Goal: Transaction & Acquisition: Purchase product/service

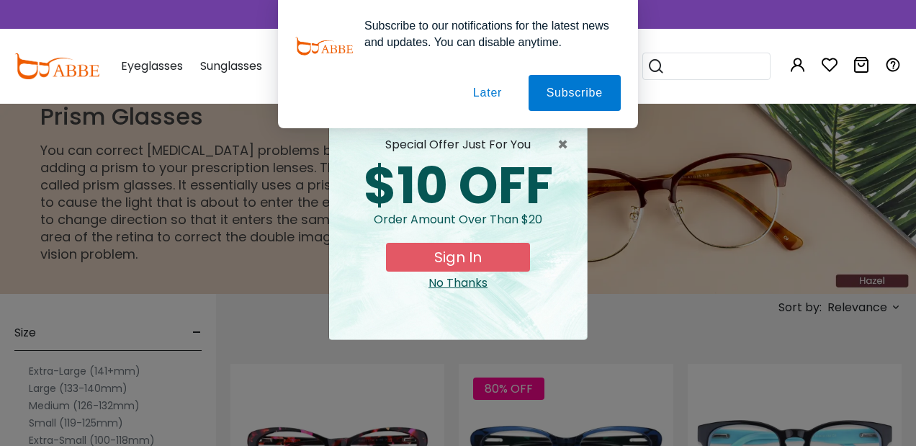
click at [480, 93] on button "Later" at bounding box center [487, 93] width 65 height 36
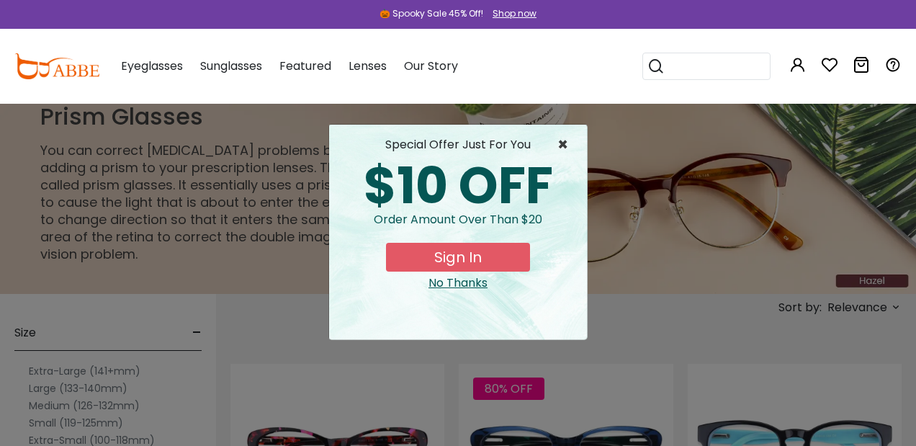
click at [564, 143] on span "×" at bounding box center [566, 144] width 18 height 17
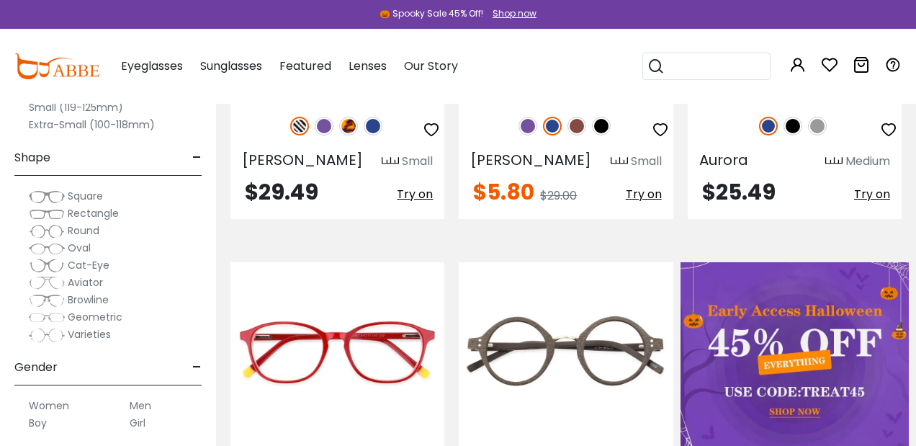
scroll to position [454, 0]
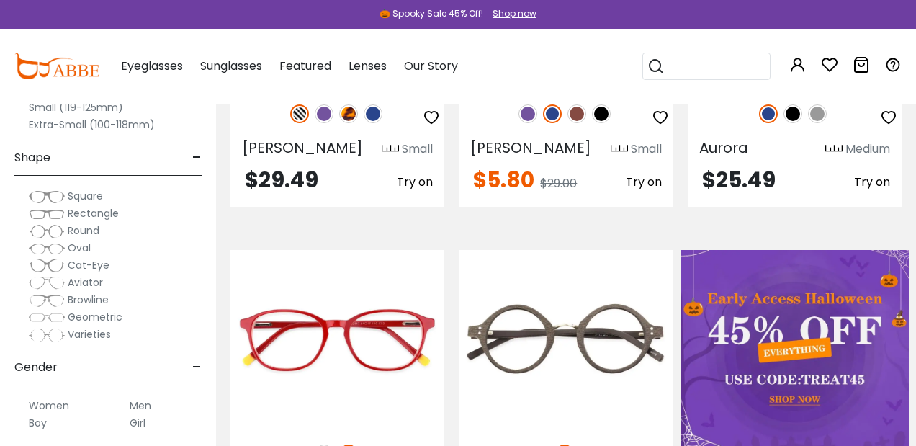
click at [145, 407] on label "Men" at bounding box center [141, 405] width 22 height 17
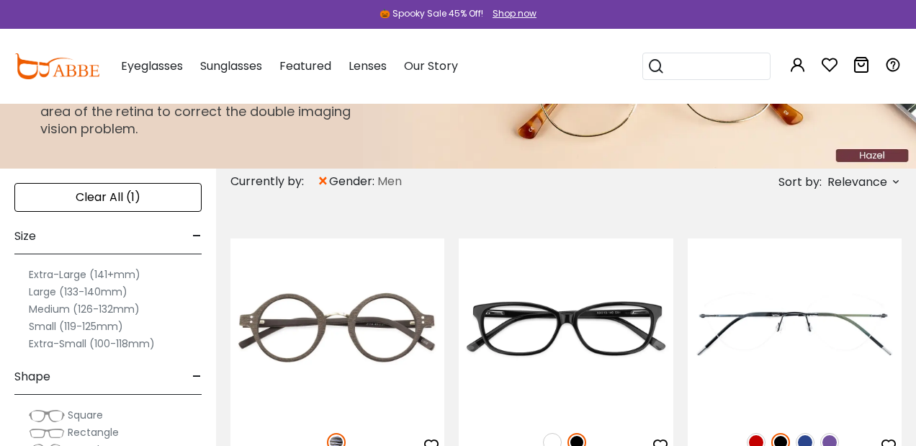
scroll to position [127, 0]
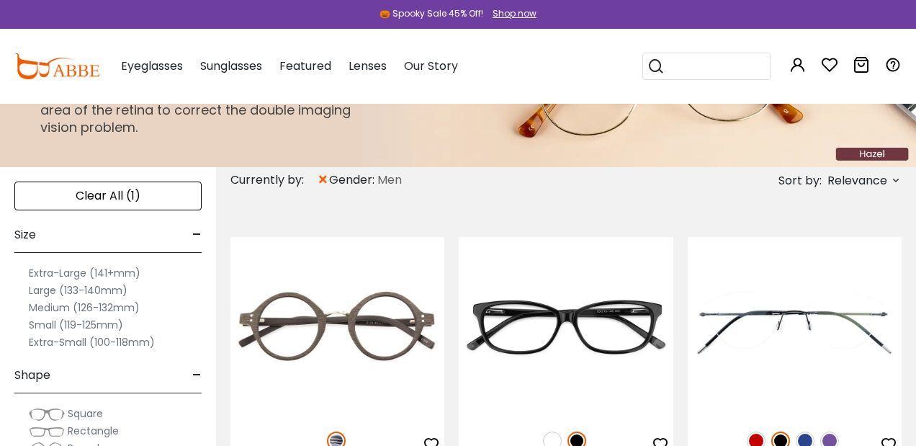
click at [104, 292] on label "Large (133-140mm)" at bounding box center [78, 290] width 99 height 17
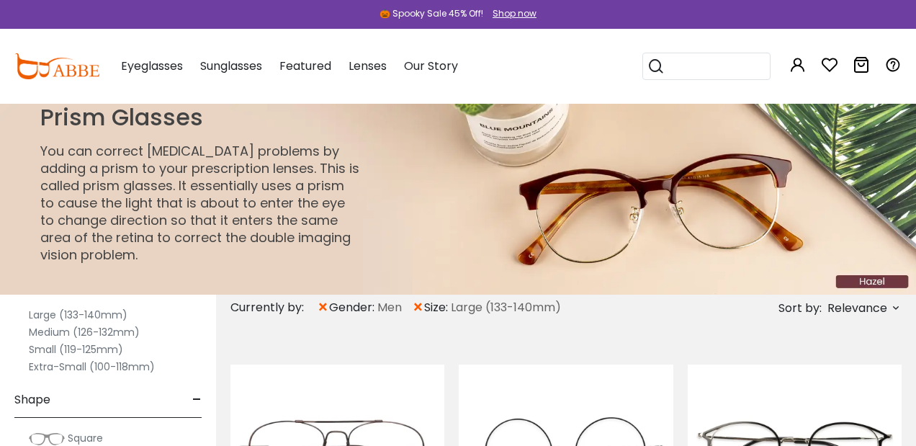
scroll to position [105, 0]
click at [119, 334] on label "Medium (126-132mm)" at bounding box center [84, 329] width 111 height 17
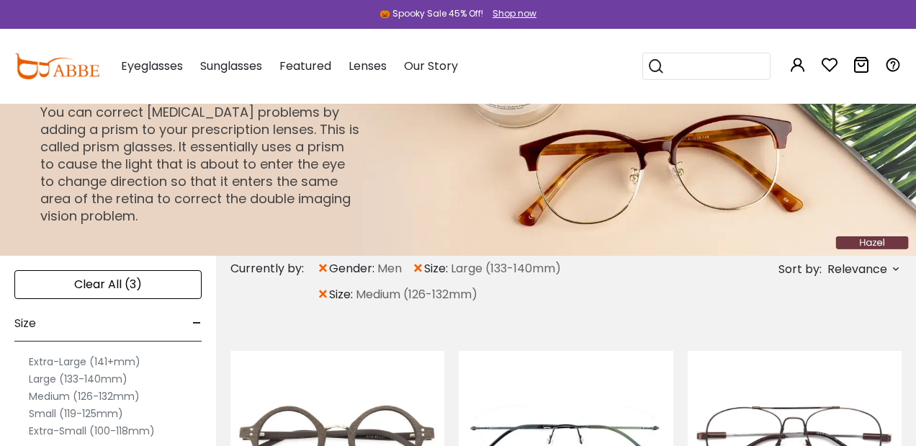
click at [158, 218] on p "You can correct [MEDICAL_DATA] problems by adding a prism to your prescription …" at bounding box center [200, 164] width 321 height 121
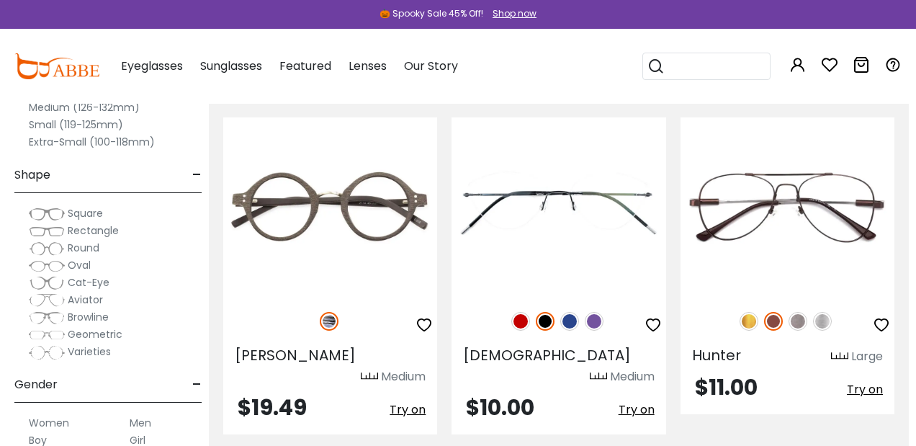
scroll to position [32, 0]
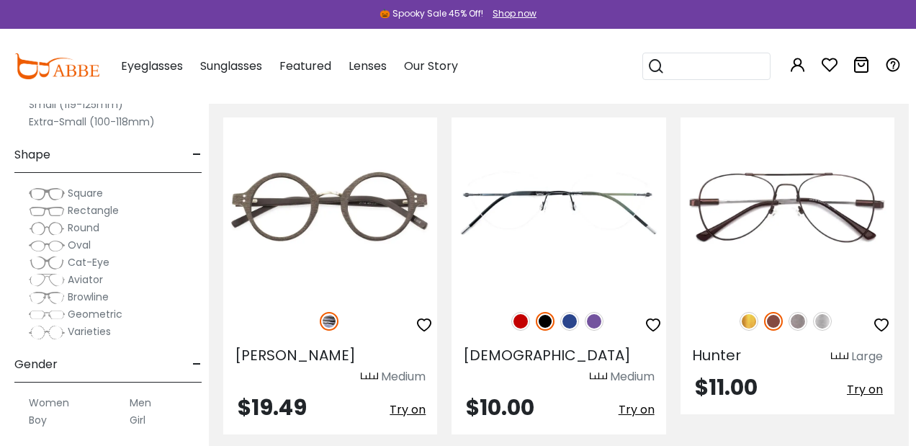
click at [89, 192] on span "Square" at bounding box center [85, 193] width 35 height 14
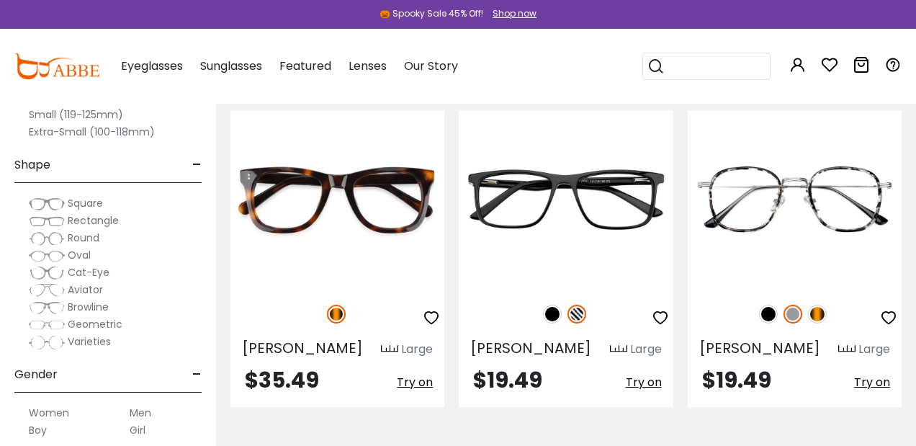
scroll to position [30, 0]
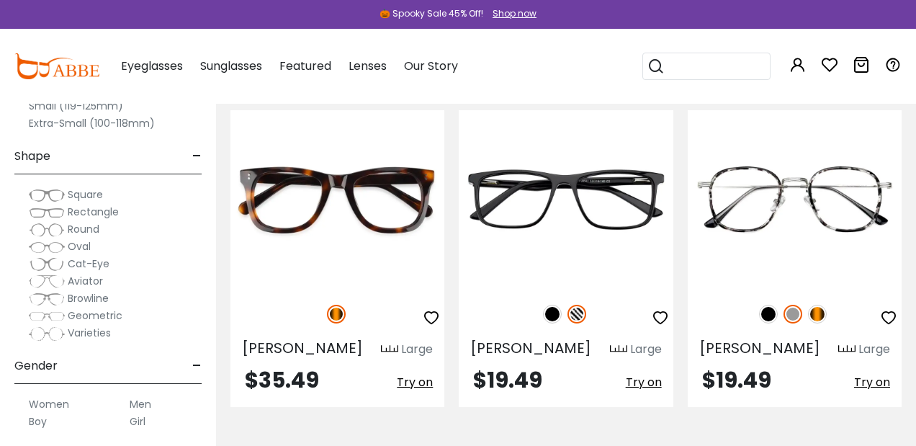
click at [102, 211] on span "Rectangle" at bounding box center [93, 212] width 51 height 14
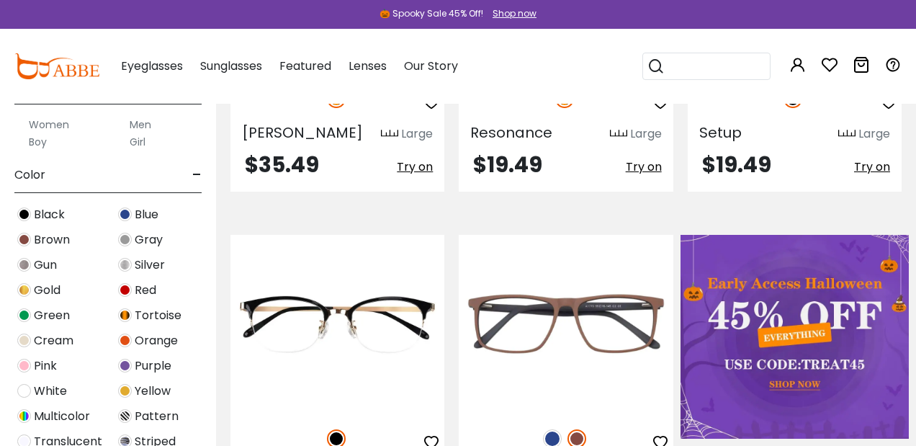
scroll to position [324, 0]
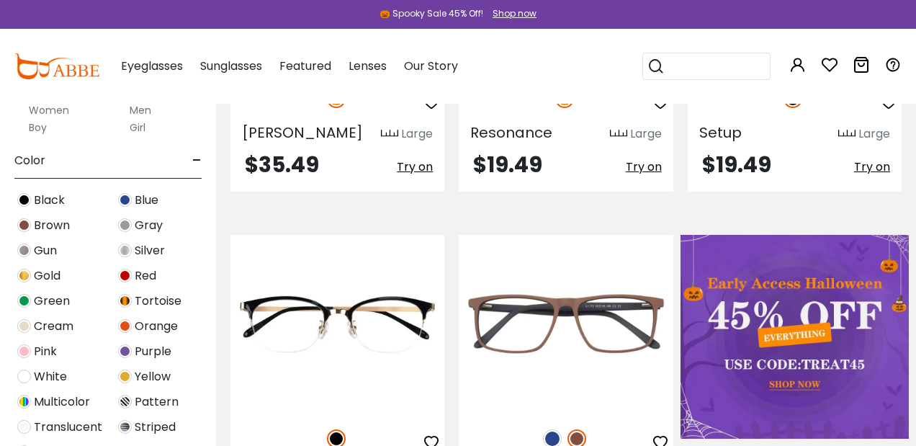
click at [37, 198] on span "Black" at bounding box center [49, 200] width 31 height 17
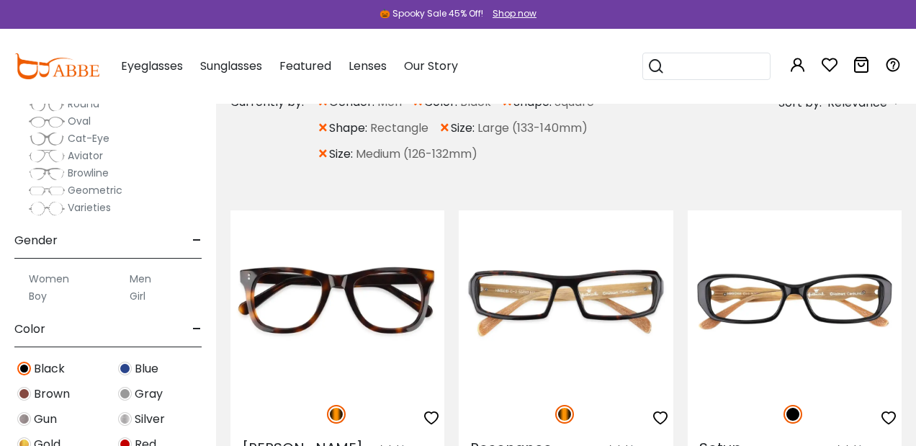
scroll to position [283, 0]
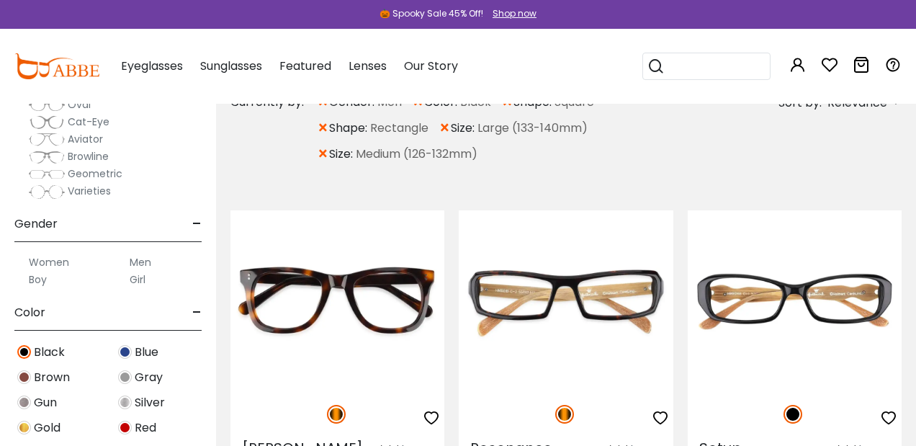
click at [140, 351] on span "Blue" at bounding box center [147, 352] width 24 height 17
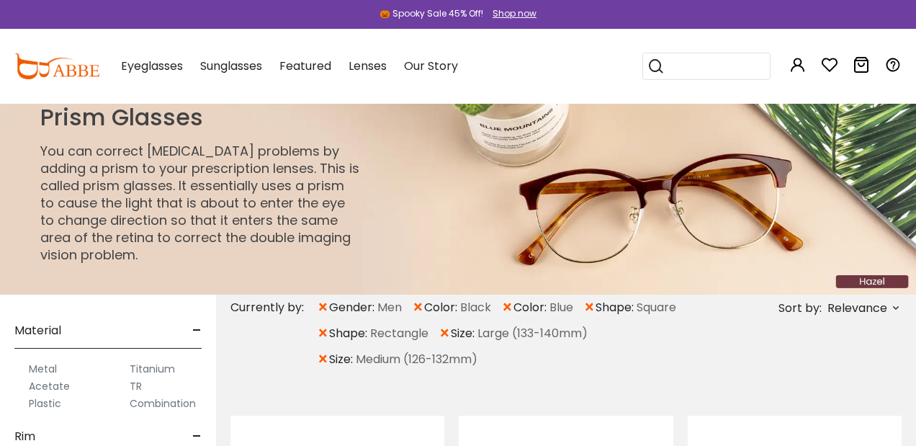
scroll to position [804, 0]
click at [51, 403] on label "Plastic" at bounding box center [45, 401] width 32 height 17
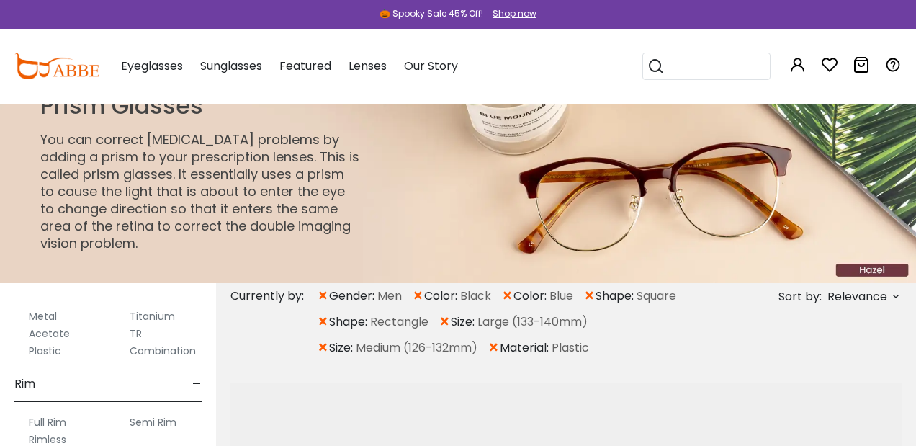
scroll to position [12, 1]
click at [55, 334] on label "Acetate" at bounding box center [48, 332] width 41 height 17
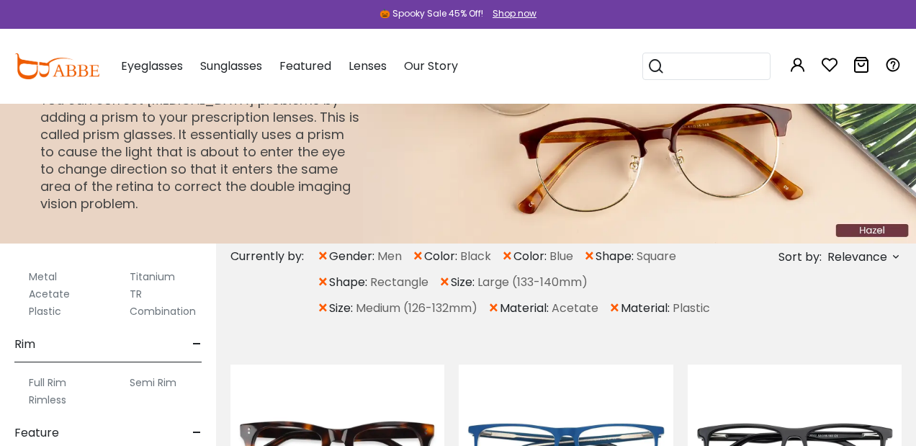
scroll to position [58, 0]
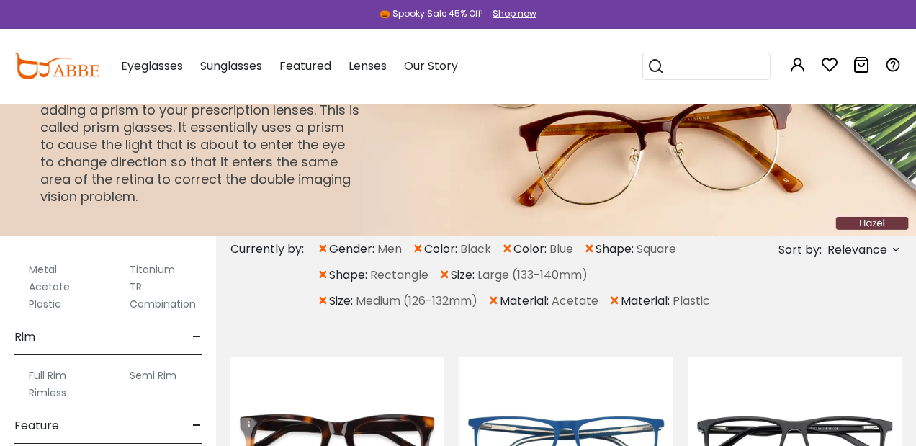
click at [48, 374] on label "Full Rim" at bounding box center [47, 375] width 37 height 17
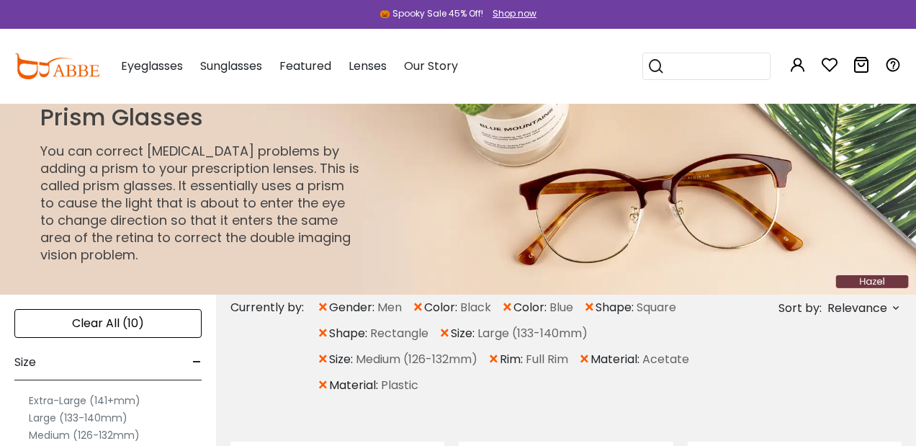
click at [48, 374] on div "Size -" at bounding box center [107, 359] width 187 height 42
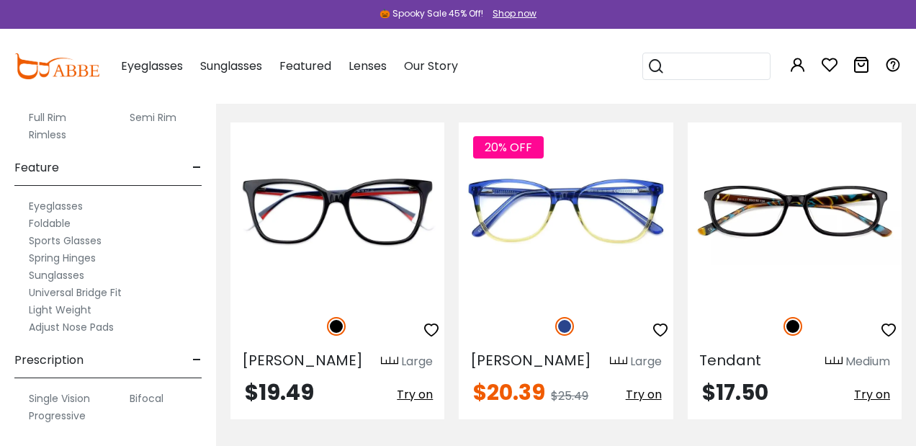
scroll to position [663, 0]
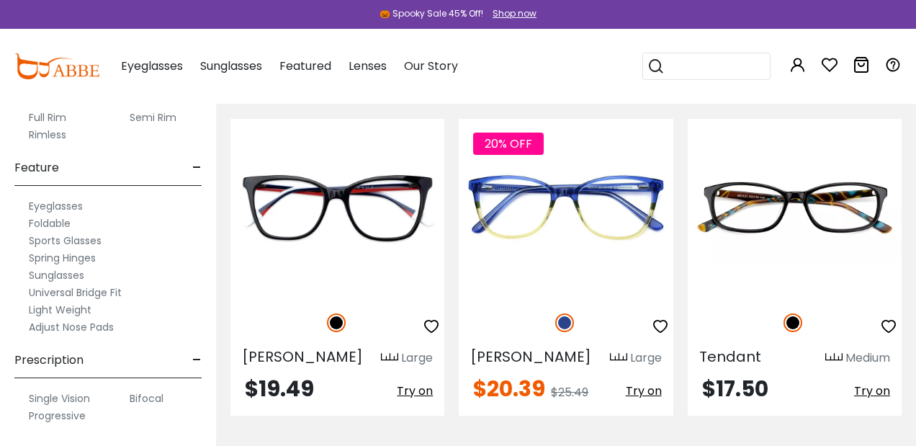
click at [66, 412] on label "Progressive" at bounding box center [57, 415] width 57 height 17
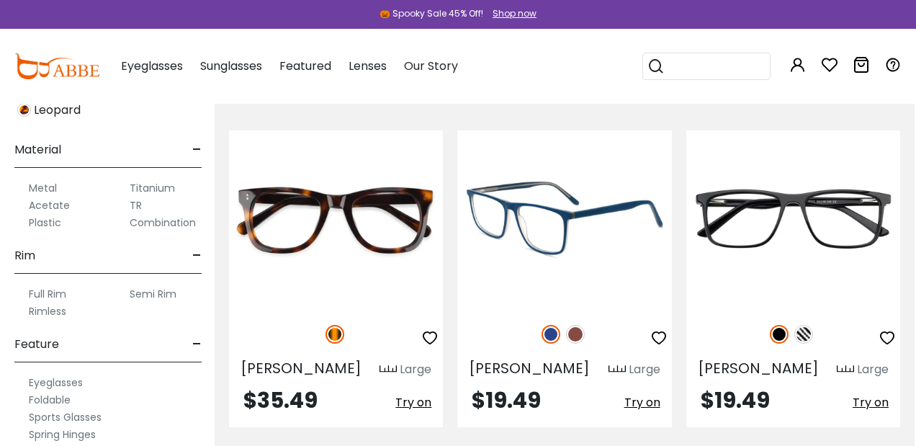
scroll to position [291, 1]
